Goal: Information Seeking & Learning: Learn about a topic

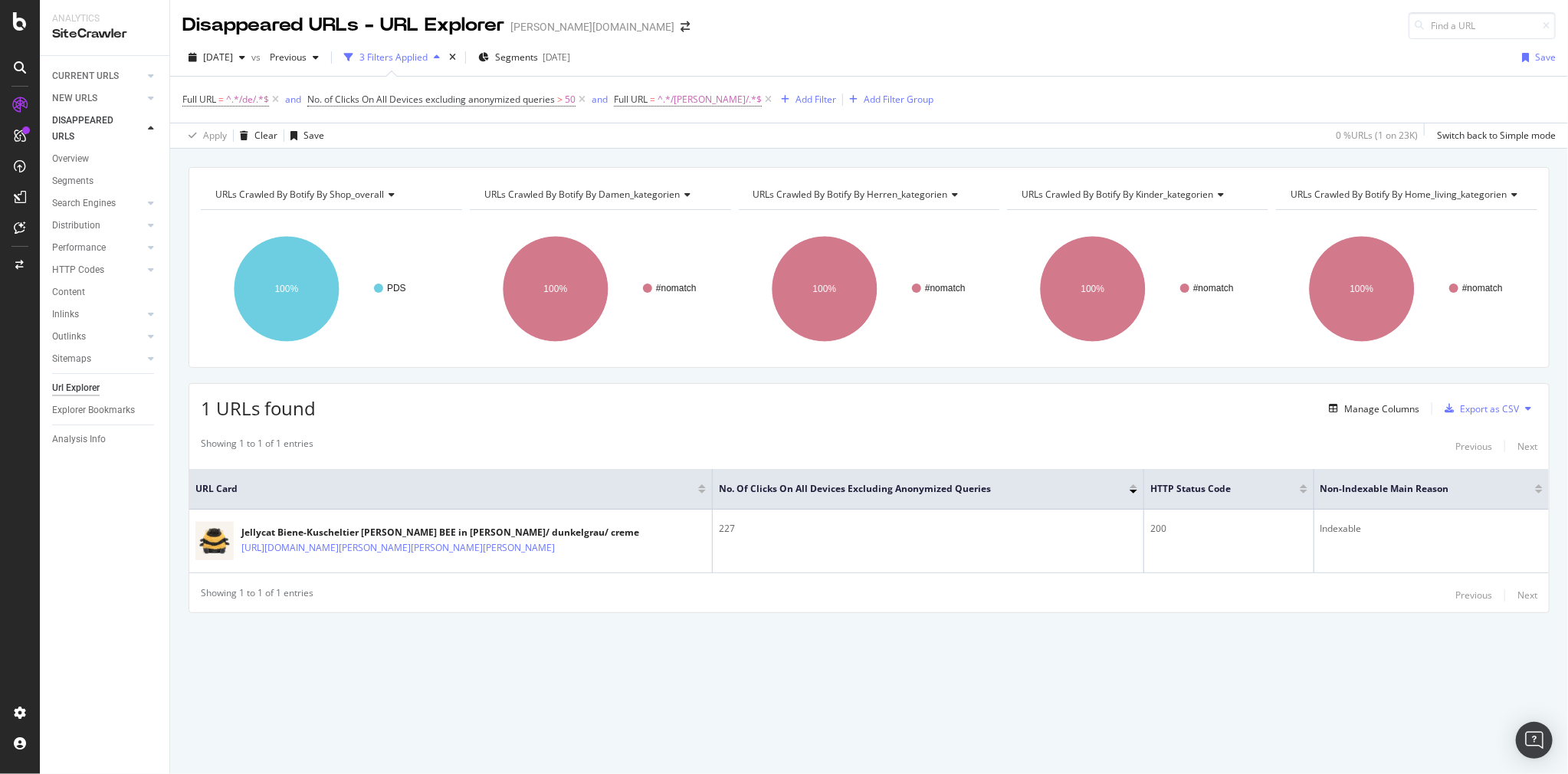
click at [685, 684] on div "URLs Crawled By Botify By shop_overall Chart (by Value) Table Expand Export as …" at bounding box center [869, 461] width 1397 height 625
